Goal: Transaction & Acquisition: Purchase product/service

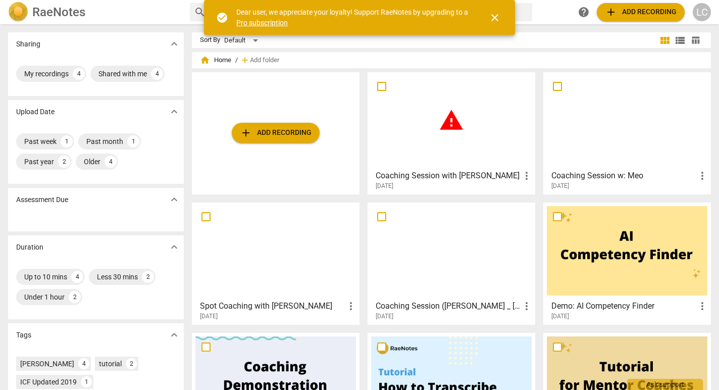
click at [450, 121] on span "warning" at bounding box center [451, 120] width 25 height 25
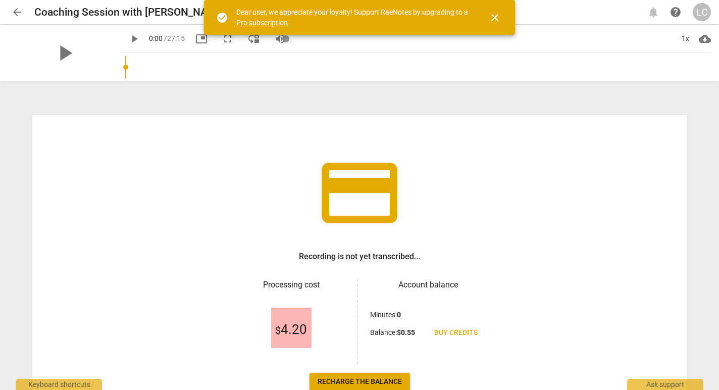
scroll to position [66, 0]
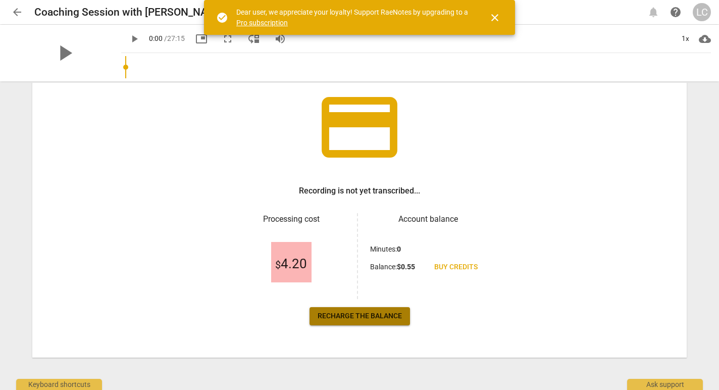
click at [371, 320] on span "Recharge the balance" at bounding box center [360, 316] width 84 height 10
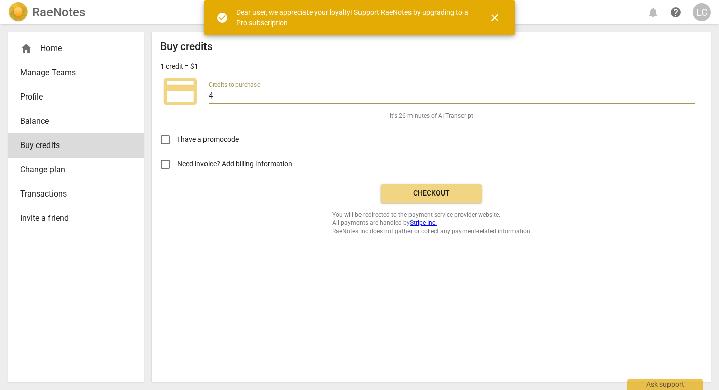
click at [233, 95] on input "4" at bounding box center [452, 96] width 486 height 15
click at [442, 196] on span "Checkout" at bounding box center [431, 193] width 85 height 10
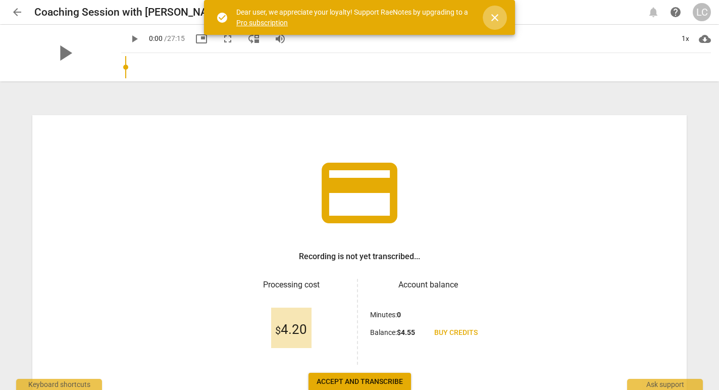
click at [493, 20] on span "close" at bounding box center [495, 18] width 12 height 12
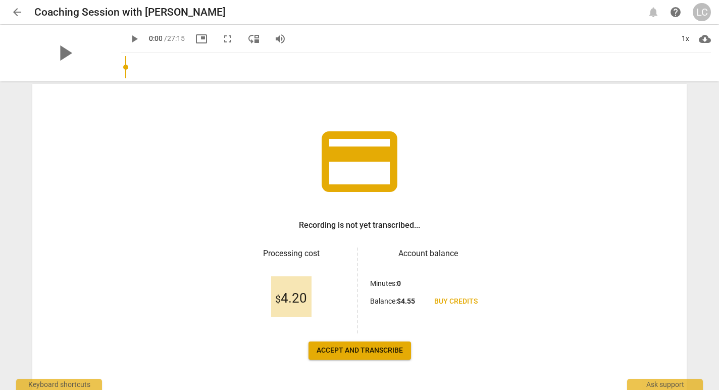
scroll to position [66, 0]
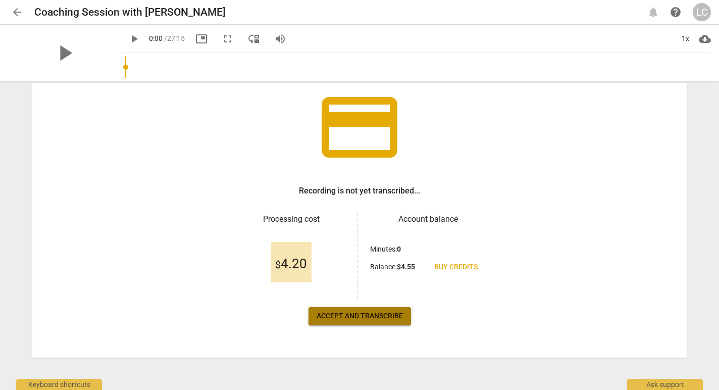
click at [370, 320] on span "Accept and transcribe" at bounding box center [360, 316] width 86 height 10
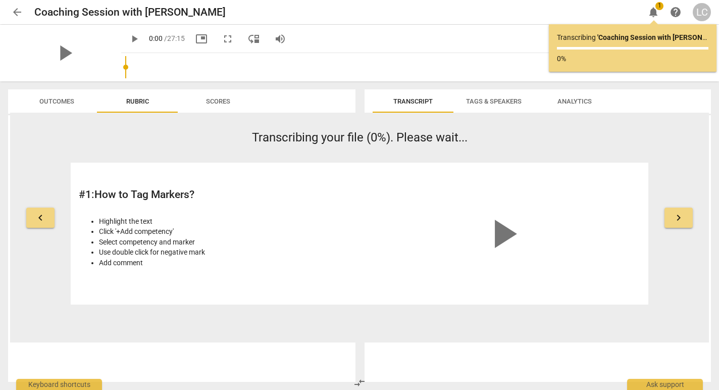
click at [308, 85] on div "Outcomes Rubric Scores" at bounding box center [179, 235] width 359 height 308
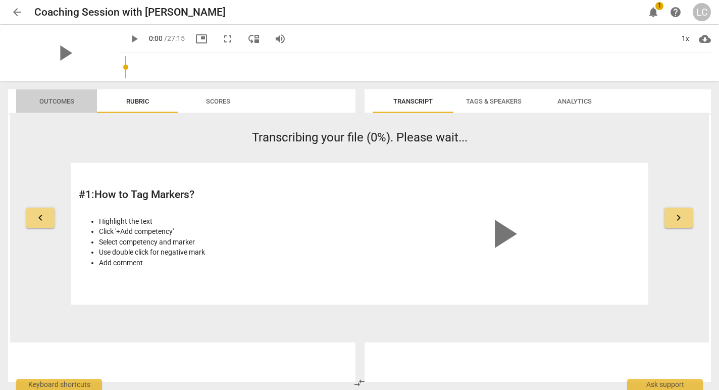
click at [69, 102] on span "Outcomes" at bounding box center [56, 101] width 35 height 8
click at [147, 108] on span "Rubric" at bounding box center [137, 102] width 47 height 14
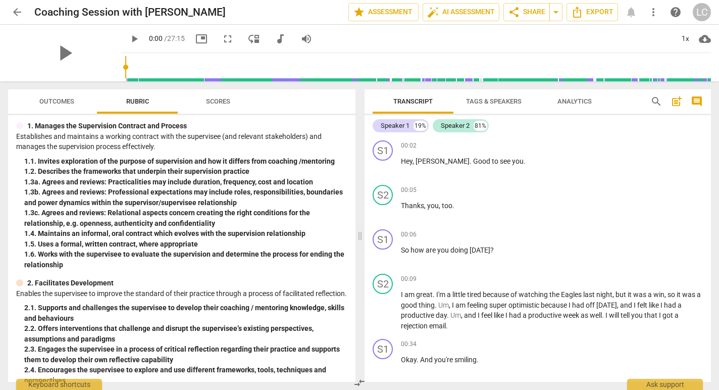
scroll to position [0, 0]
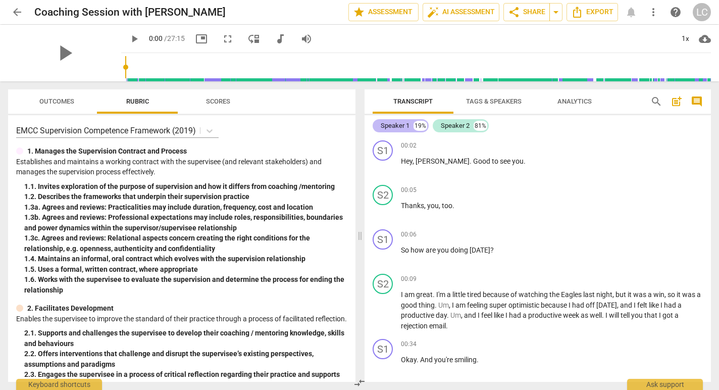
click at [403, 125] on div "Speaker 1" at bounding box center [395, 126] width 29 height 10
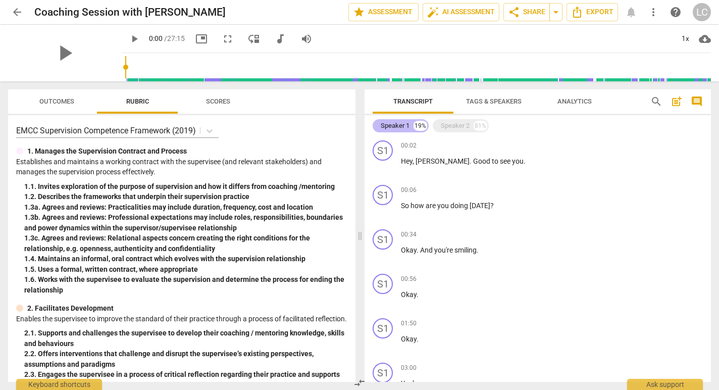
click at [403, 125] on div "Speaker 1" at bounding box center [395, 126] width 29 height 10
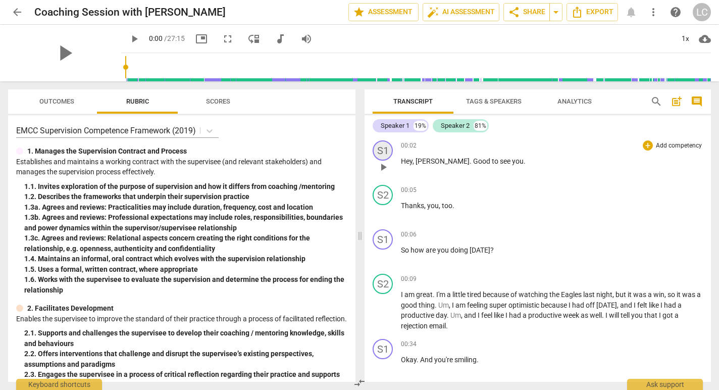
click at [384, 150] on div "S1" at bounding box center [383, 150] width 20 height 20
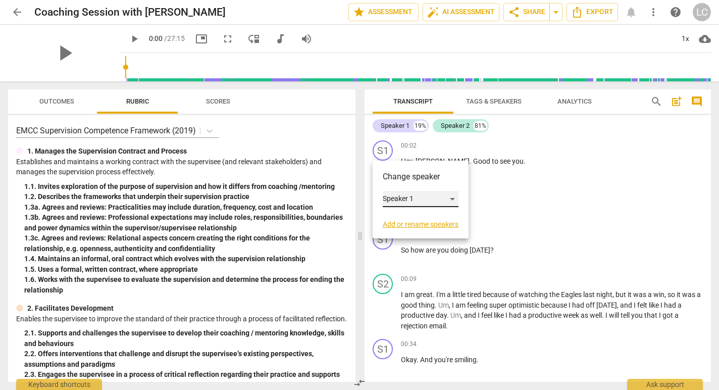
click at [406, 201] on div "Speaker 1" at bounding box center [421, 199] width 76 height 16
click at [406, 201] on li "Speaker 1" at bounding box center [421, 198] width 77 height 19
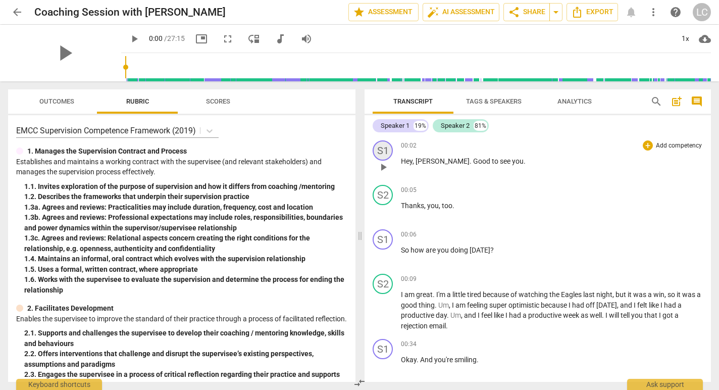
click at [383, 153] on div "S1" at bounding box center [383, 150] width 20 height 20
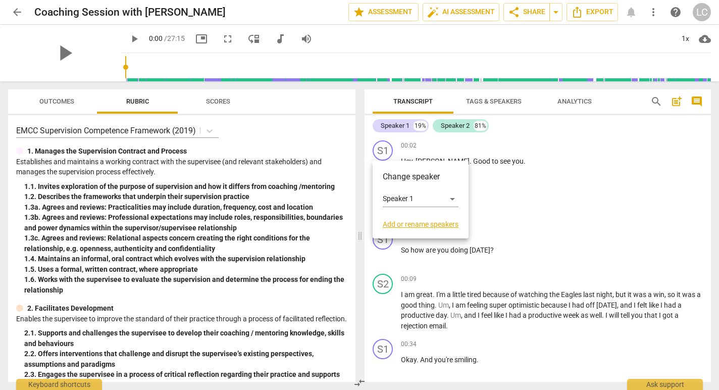
click at [450, 227] on link "Add or rename speakers" at bounding box center [421, 224] width 76 height 8
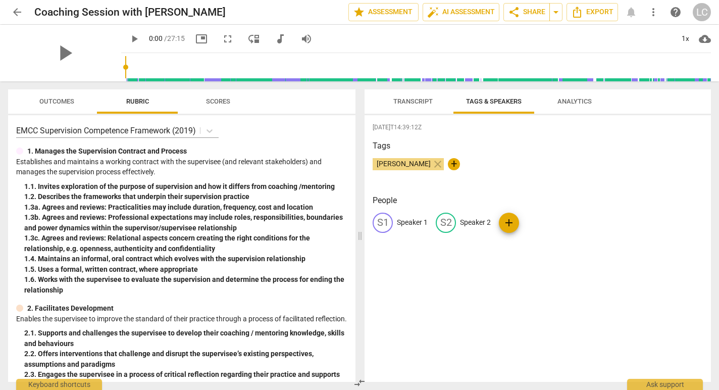
click at [383, 219] on div "S1" at bounding box center [383, 223] width 20 height 20
type input "[PERSON_NAME]"
click at [528, 222] on p "Speaker 2" at bounding box center [541, 222] width 31 height 11
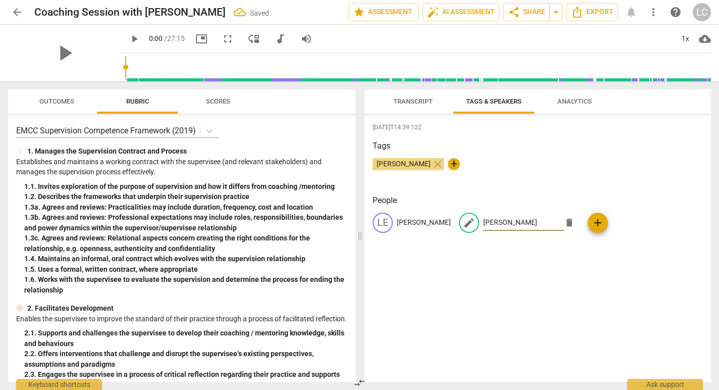
type input "[PERSON_NAME]"
click at [555, 268] on div "[DATE]T14:39:12Z Tags [PERSON_NAME] close + People [PERSON_NAME] edit [PERSON_N…" at bounding box center [538, 248] width 346 height 267
click at [416, 102] on span "Transcript" at bounding box center [412, 101] width 39 height 8
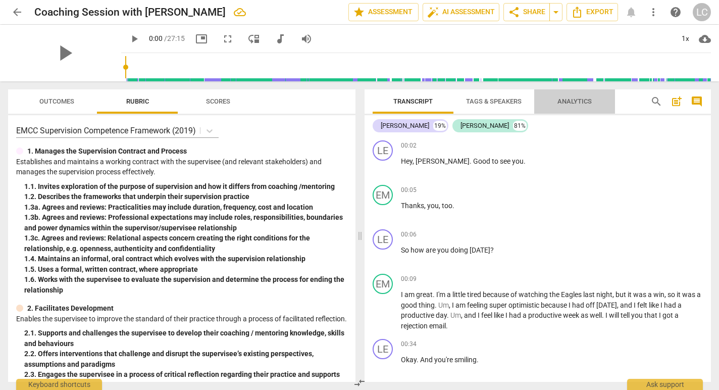
click at [582, 109] on button "Analytics" at bounding box center [574, 101] width 81 height 24
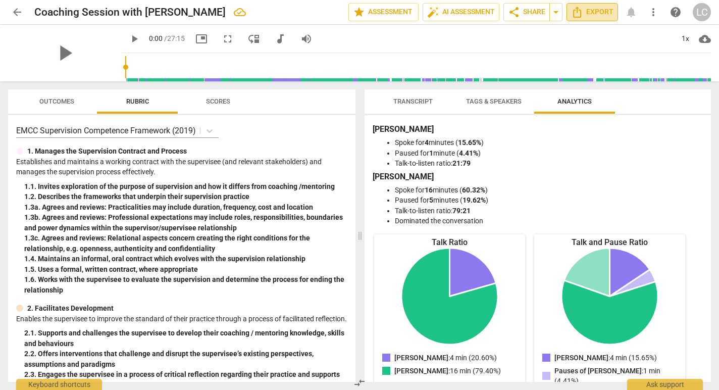
click at [594, 14] on span "Export" at bounding box center [592, 12] width 42 height 12
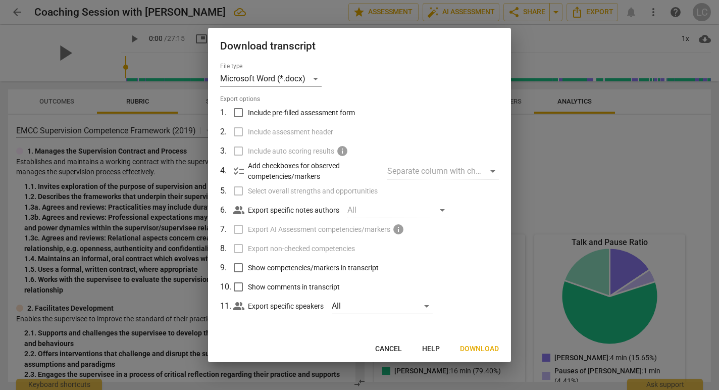
click at [615, 107] on div at bounding box center [359, 195] width 719 height 390
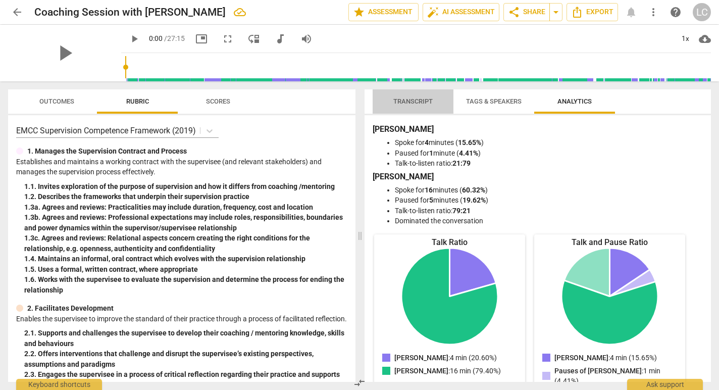
click at [400, 103] on span "Transcript" at bounding box center [412, 101] width 39 height 8
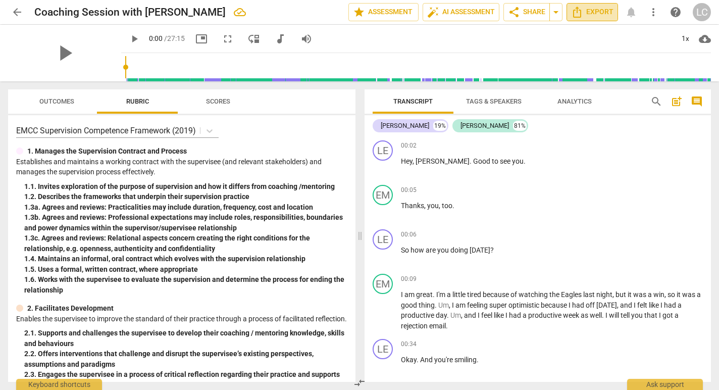
click at [590, 15] on span "Export" at bounding box center [592, 12] width 42 height 12
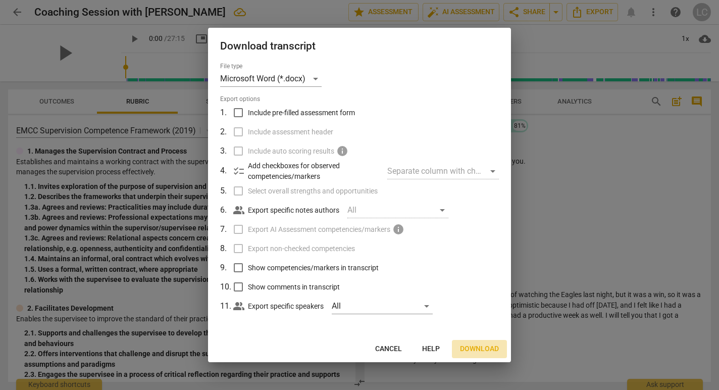
click at [475, 351] on span "Download" at bounding box center [479, 349] width 39 height 10
